Goal: Task Accomplishment & Management: Complete application form

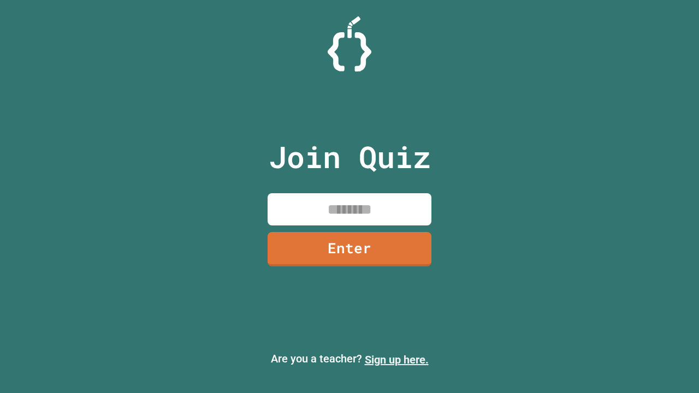
click at [397, 360] on link "Sign up here." at bounding box center [397, 359] width 64 height 13
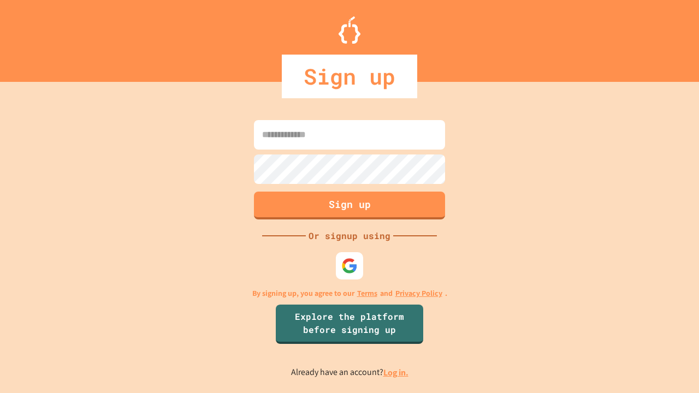
click at [397, 373] on link "Log in." at bounding box center [395, 372] width 25 height 11
